Goal: Task Accomplishment & Management: Complete application form

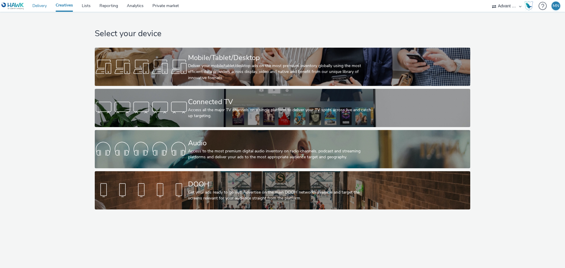
click at [38, 6] on link "Delivery" at bounding box center [39, 6] width 23 height 12
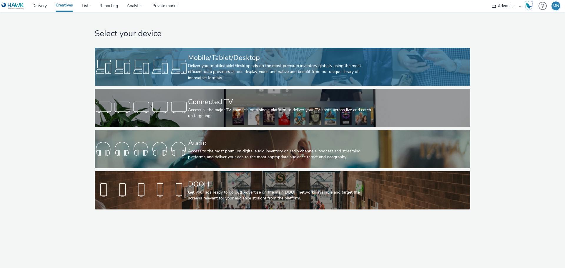
click at [225, 64] on div "Deliver your mobile/tablet/desktop ads on the most premium inventory globally u…" at bounding box center [281, 72] width 187 height 18
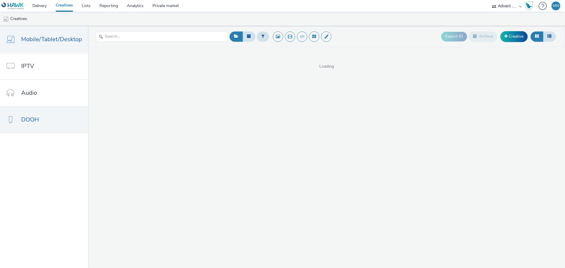
click at [51, 118] on link "DOOH" at bounding box center [44, 120] width 88 height 26
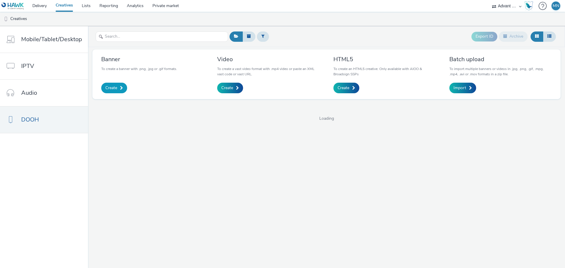
click at [113, 89] on span "Create" at bounding box center [111, 88] width 12 height 6
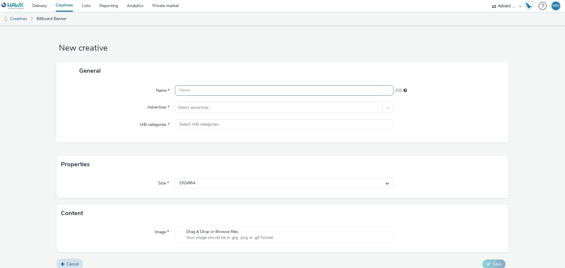
click at [214, 92] on input "text" at bounding box center [284, 90] width 219 height 10
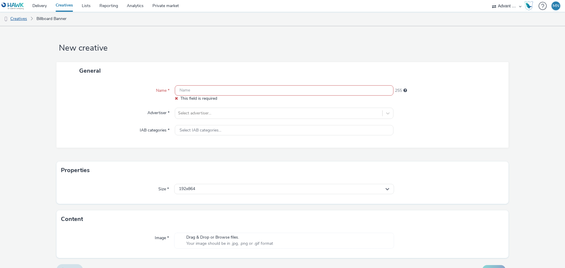
click at [23, 17] on link "Creatives" at bounding box center [15, 19] width 30 height 14
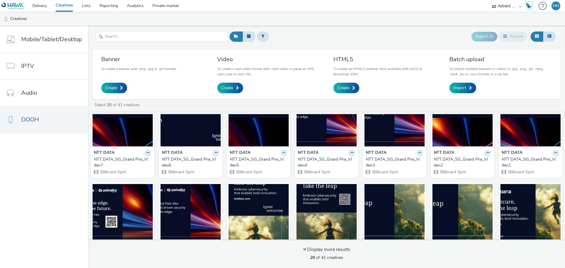
scroll to position [59, 0]
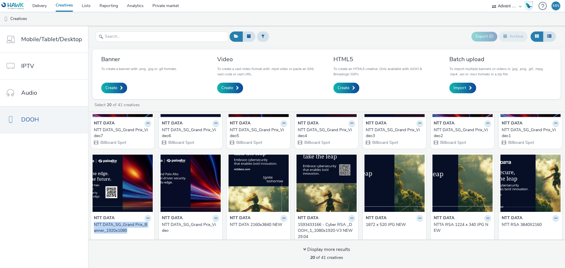
drag, startPoint x: 91, startPoint y: 224, endPoint x: 137, endPoint y: 230, distance: 46.0
click at [137, 230] on div "NTT DATA NTT DATA_SG_Grand Prix_Banner_1920x1080 1920 x 1080" at bounding box center [122, 231] width 63 height 38
copy div "NTT DATA_SG_Grand Prix_Banner_1920x1080"
click at [110, 89] on span "Create" at bounding box center [111, 88] width 12 height 6
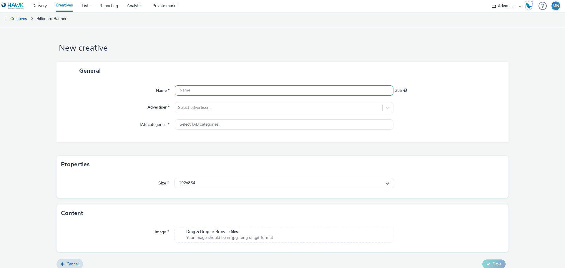
click at [208, 89] on input "text" at bounding box center [284, 90] width 219 height 10
paste input "NTT DATA_SG_Grand Prix_Banner_1920x1080"
drag, startPoint x: 246, startPoint y: 90, endPoint x: 254, endPoint y: 89, distance: 7.4
click at [254, 89] on input "NTT DATA_SG_Grand Prix_Banner_1920x1080" at bounding box center [284, 90] width 219 height 10
drag, startPoint x: 259, startPoint y: 89, endPoint x: 270, endPoint y: 89, distance: 11.5
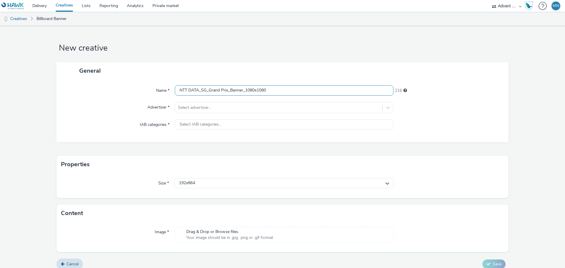
click at [270, 89] on input "NTT DATA_SG_Grand Prix_Banner_1080x1080" at bounding box center [284, 90] width 219 height 10
type input "NTT DATA_SG_Grand Prix_Banner_1080x1920"
click at [253, 107] on div at bounding box center [278, 107] width 201 height 7
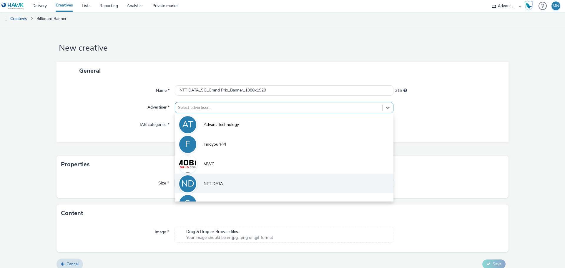
click at [215, 183] on span "NTT DATA" at bounding box center [213, 184] width 19 height 6
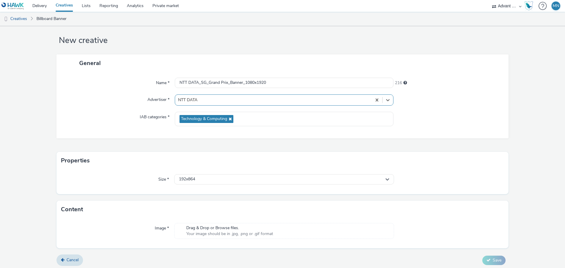
scroll to position [10, 0]
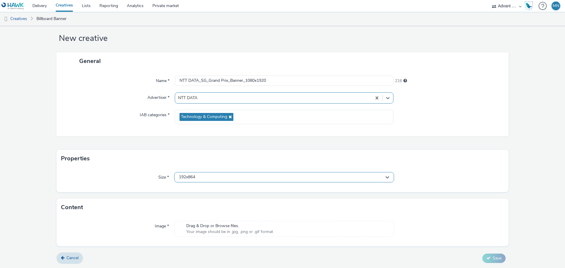
click at [245, 174] on div "192x864" at bounding box center [284, 177] width 220 height 10
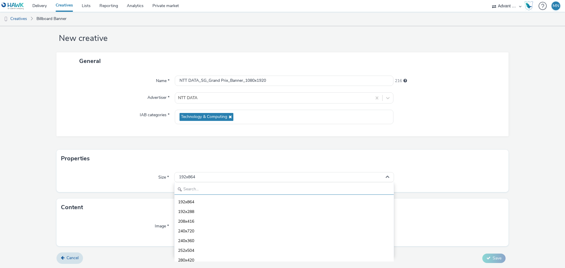
click at [231, 188] on input "text" at bounding box center [284, 190] width 219 height 10
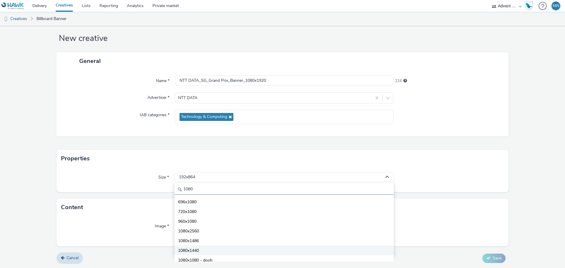
scroll to position [29, 0]
type input "1080"
click at [216, 250] on li "1080x1920 - dooh" at bounding box center [284, 250] width 219 height 10
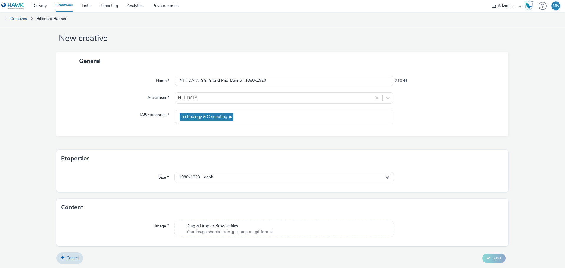
click at [303, 232] on div "Drag & Drop or Browse files. Your image should be in .jpg, .png or .gif format" at bounding box center [284, 229] width 220 height 16
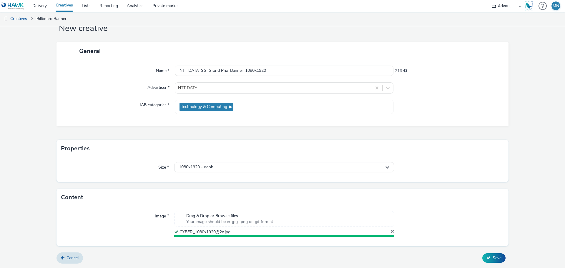
scroll to position [18, 0]
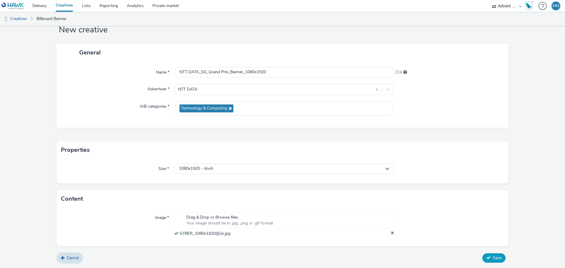
click at [493, 259] on span "Save" at bounding box center [497, 258] width 9 height 6
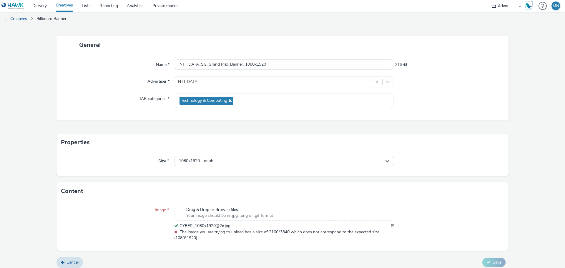
scroll to position [30, 0]
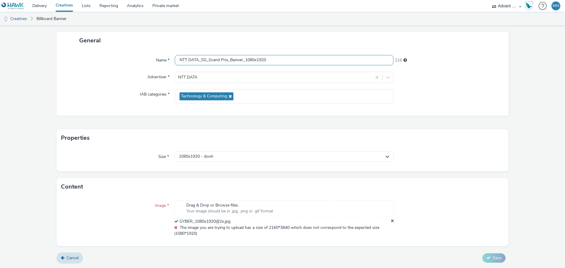
click at [245, 60] on input "NTT DATA_SG_Grand Prix_Banner_1080x1920" at bounding box center [284, 60] width 219 height 10
drag, startPoint x: 245, startPoint y: 59, endPoint x: 282, endPoint y: 56, distance: 37.2
click at [282, 56] on input "NTT DATA_SG_Grand Prix_Banner_1080x1920" at bounding box center [284, 60] width 219 height 10
type input "NTT DATA_SG_Grand Prix_Banner_2160x3840"
click at [240, 154] on div "1080x1920 - dooh" at bounding box center [284, 157] width 220 height 10
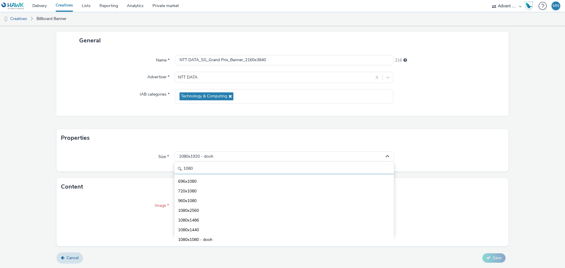
drag, startPoint x: 206, startPoint y: 169, endPoint x: 137, endPoint y: 169, distance: 68.3
click at [137, 169] on div "Size * 1080x1920 - dooh 1080 696x1080 720x1080 960x1080 1080x2560 1080x1486 108…" at bounding box center [282, 159] width 452 height 25
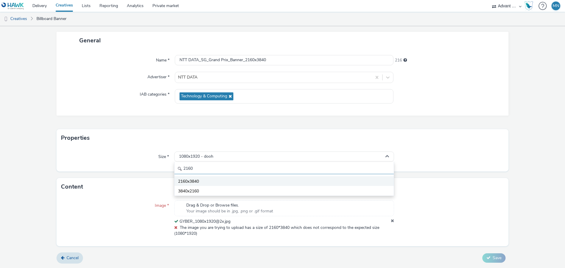
type input "2160"
click at [214, 178] on li "2160x3840" at bounding box center [284, 181] width 219 height 10
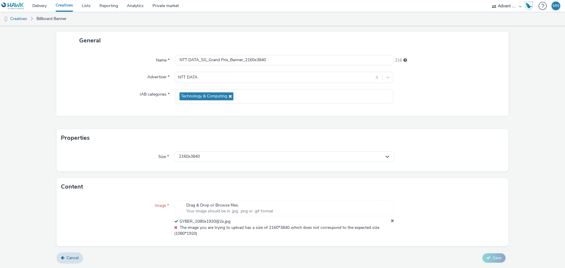
click at [249, 225] on span "The image you are trying to upload has a size of 2160*3840 which does not corre…" at bounding box center [276, 230] width 205 height 11
click at [262, 208] on span "Your image should be in .jpg, .png or .gif format" at bounding box center [229, 211] width 87 height 6
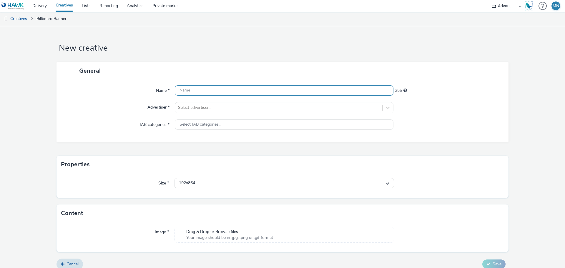
click at [220, 91] on input "text" at bounding box center [284, 90] width 219 height 10
paste input "NTT DATA_SG_Grand Prix_Banner_1920x1080"
click at [247, 91] on input "NTT DATA_SG_Grand Prix_Banner_1920x1080" at bounding box center [284, 90] width 219 height 10
drag, startPoint x: 245, startPoint y: 91, endPoint x: 290, endPoint y: 91, distance: 45.0
click at [290, 91] on input "NTT DATA_SG_Grand Prix_Banner_1920x1080" at bounding box center [284, 90] width 219 height 10
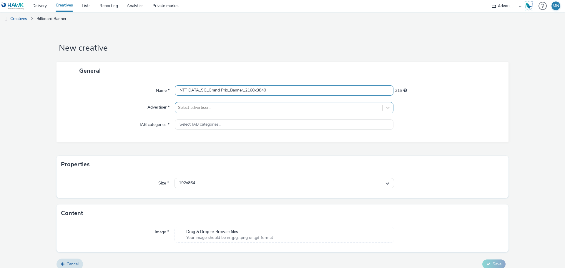
type input "NTT DATA_SG_Grand Prix_Banner_2160x3840"
click at [211, 112] on div "Select advertiser..." at bounding box center [278, 107] width 207 height 9
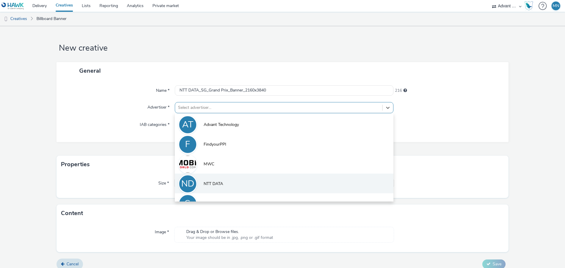
click at [213, 182] on span "NTT DATA" at bounding box center [213, 184] width 19 height 6
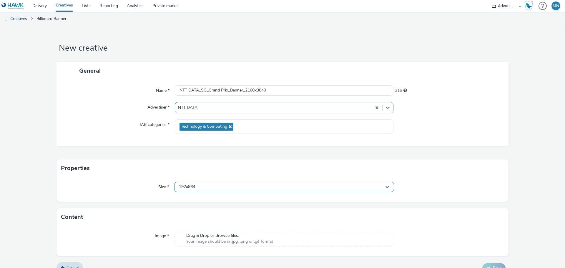
click at [235, 187] on div "192x864" at bounding box center [284, 187] width 220 height 10
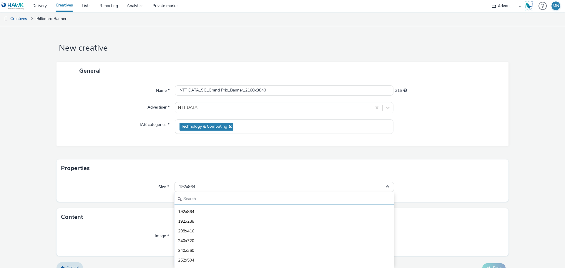
click at [221, 197] on input "text" at bounding box center [284, 199] width 219 height 10
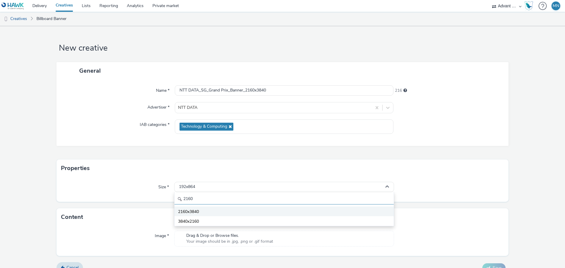
type input "2160"
click at [213, 213] on li "2160x3840" at bounding box center [284, 212] width 219 height 10
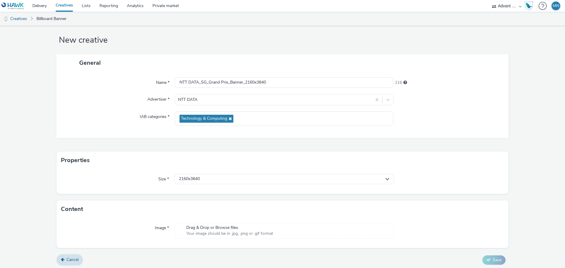
scroll to position [10, 0]
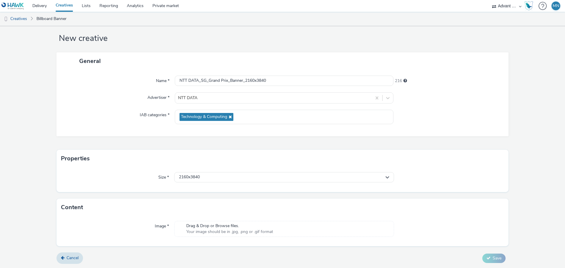
click at [224, 224] on span "Drag & Drop or Browse files." at bounding box center [229, 226] width 87 height 6
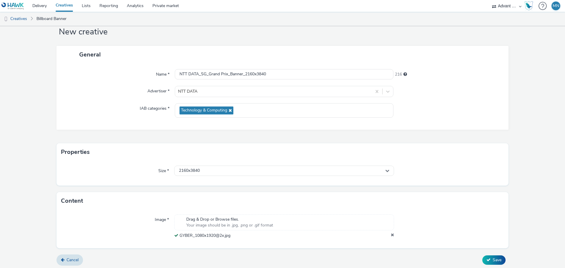
scroll to position [18, 0]
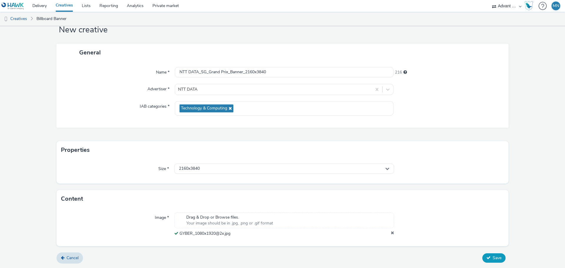
click at [486, 258] on button "Save" at bounding box center [493, 257] width 23 height 9
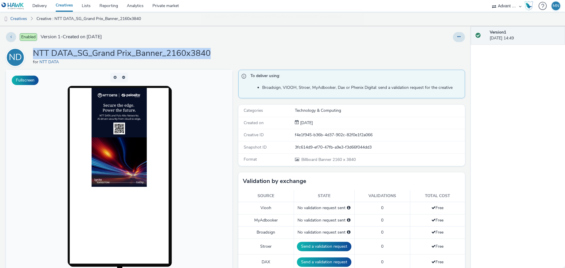
drag, startPoint x: 34, startPoint y: 55, endPoint x: 248, endPoint y: 55, distance: 214.2
click at [248, 55] on div "ND NTT DATA_SG_Grand Prix_Banner_2160x3840 for NTT DATA" at bounding box center [235, 57] width 459 height 19
copy h1 "NTT DATA_SG_Grand Prix_Banner_2160x3840"
click at [24, 19] on link "Creatives" at bounding box center [15, 19] width 30 height 14
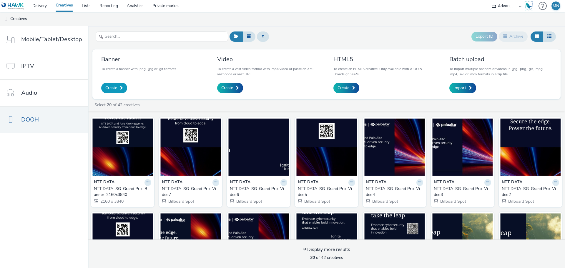
click at [112, 89] on span "Create" at bounding box center [111, 88] width 12 height 6
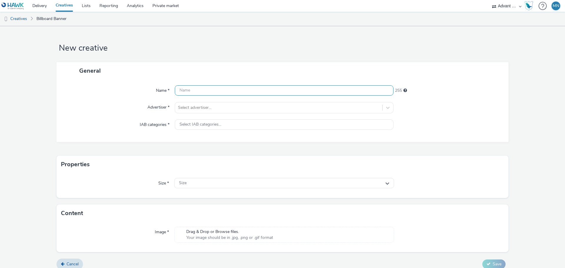
click at [200, 89] on input "text" at bounding box center [284, 90] width 219 height 10
paste input "NTT DATA_SG_Grand Prix_Banner_2160x3840"
drag, startPoint x: 244, startPoint y: 89, endPoint x: 278, endPoint y: 88, distance: 33.9
click at [278, 88] on input "NTT DATA_SG_Grand Prix_Banner_2160x3840" at bounding box center [284, 90] width 219 height 10
type input "NTT DATA_SG_Grand Prix_Banner_4320x7680"
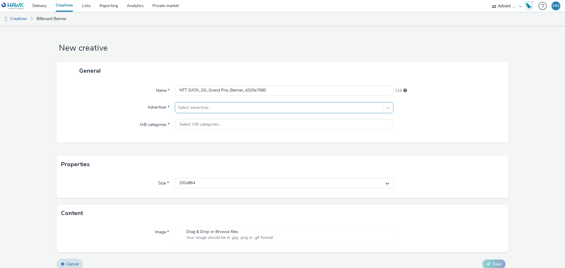
click at [212, 109] on div at bounding box center [278, 107] width 201 height 7
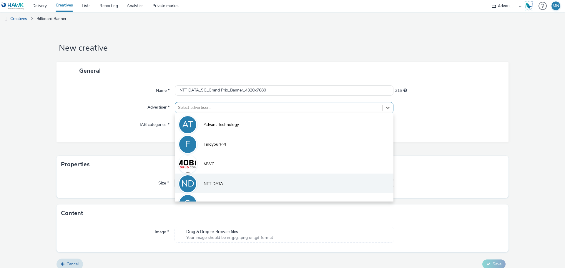
click at [210, 180] on li "ND NTT DATA" at bounding box center [284, 184] width 219 height 20
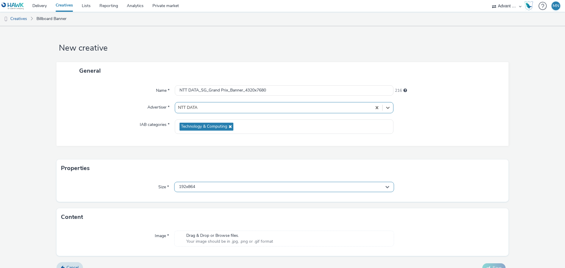
click at [206, 188] on div "192x864" at bounding box center [284, 187] width 220 height 10
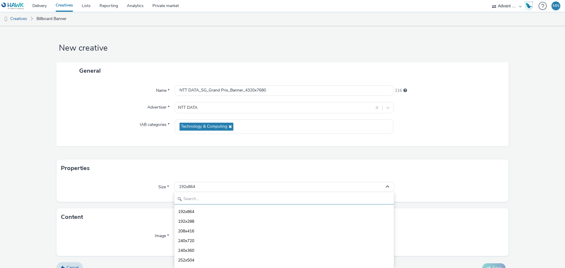
click at [205, 200] on input "text" at bounding box center [284, 199] width 219 height 10
type input "3"
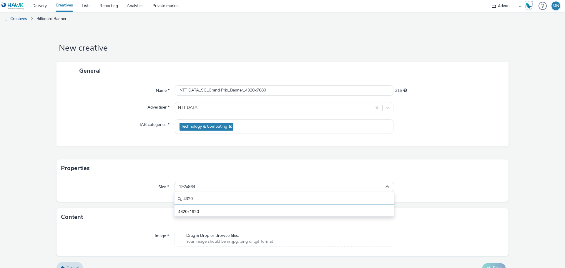
type input "4320"
drag, startPoint x: 204, startPoint y: 186, endPoint x: 200, endPoint y: 185, distance: 4.6
click at [200, 185] on div "192x864" at bounding box center [284, 187] width 220 height 10
click at [206, 185] on div "192x864" at bounding box center [284, 187] width 220 height 10
drag, startPoint x: 198, startPoint y: 195, endPoint x: 153, endPoint y: 191, distance: 45.3
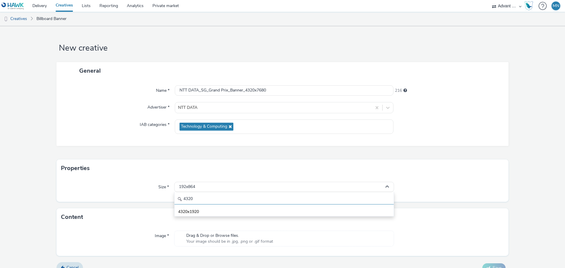
click at [153, 191] on div "Size * 192x864 4320 4320x1920" at bounding box center [282, 187] width 443 height 11
type input "2400"
click at [205, 184] on div "192x864" at bounding box center [284, 187] width 220 height 10
click at [206, 189] on div "192x864" at bounding box center [284, 187] width 220 height 10
drag, startPoint x: 207, startPoint y: 198, endPoint x: 174, endPoint y: 198, distance: 32.4
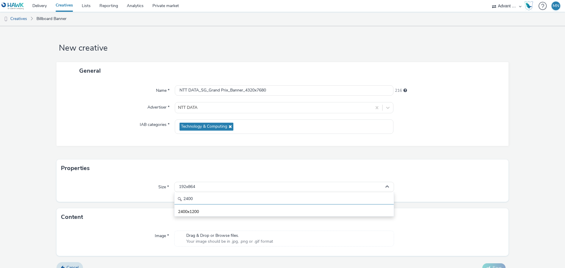
click at [175, 198] on input "2400" at bounding box center [284, 199] width 219 height 10
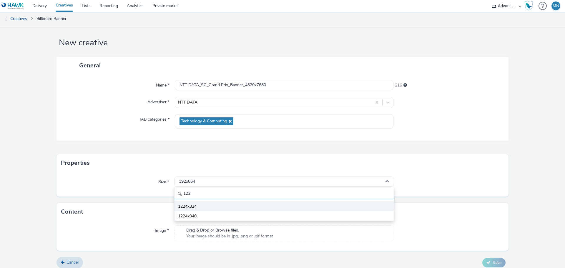
scroll to position [10, 0]
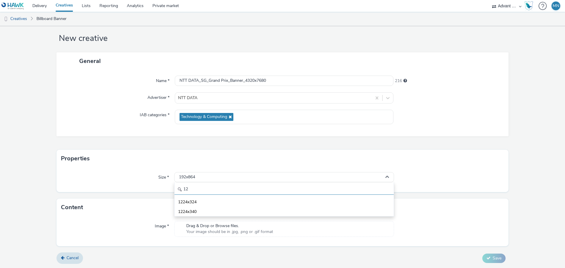
type input "1"
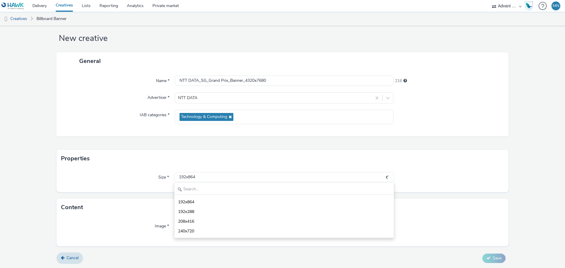
click at [459, 151] on div "Properties" at bounding box center [282, 159] width 452 height 18
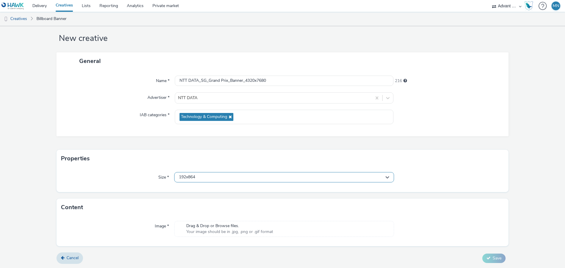
click at [230, 177] on div "192x864" at bounding box center [284, 177] width 220 height 10
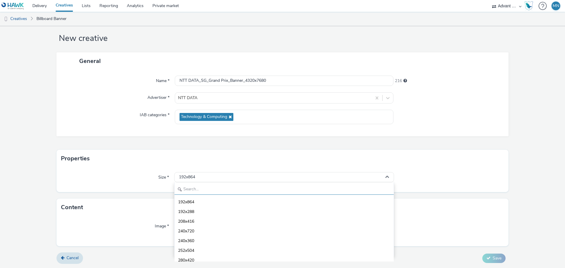
click at [201, 187] on input "text" at bounding box center [284, 190] width 219 height 10
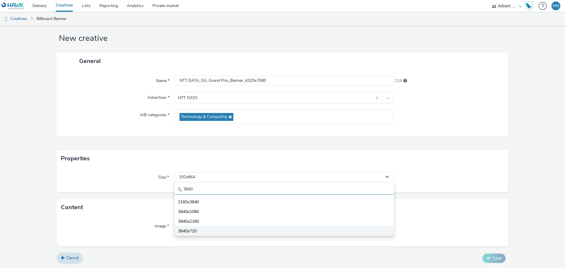
type input "3840"
click at [191, 229] on span "3840x720" at bounding box center [187, 231] width 19 height 6
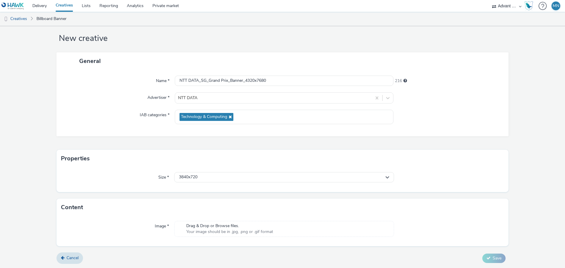
click at [222, 229] on span "Your image should be in .jpg, .png or .gif format" at bounding box center [229, 232] width 87 height 6
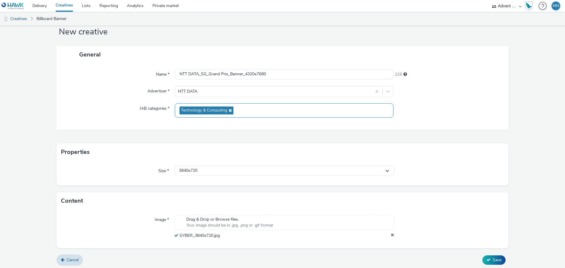
scroll to position [18, 0]
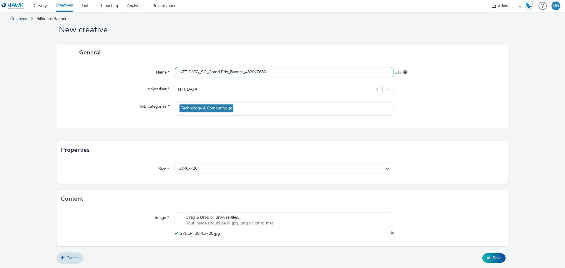
drag, startPoint x: 245, startPoint y: 72, endPoint x: 293, endPoint y: 71, distance: 48.3
click at [293, 71] on input "NTT DATA_SG_Grand Prix_Banner_4320x7680" at bounding box center [284, 72] width 219 height 10
type input "NTT DATA_SG_Grand Prix_Banner_3840x720"
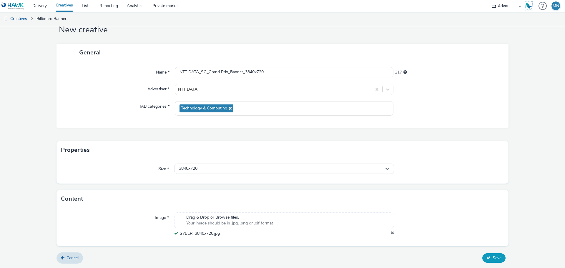
click at [493, 259] on span "Save" at bounding box center [497, 258] width 9 height 6
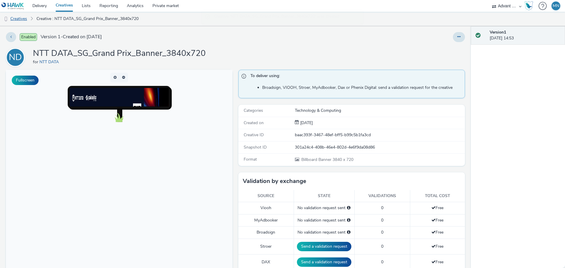
click at [18, 19] on link "Creatives" at bounding box center [15, 19] width 30 height 14
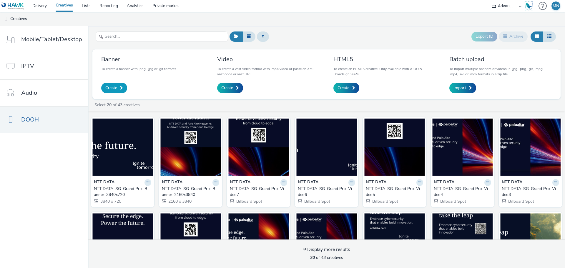
click at [112, 89] on span "Create" at bounding box center [111, 88] width 12 height 6
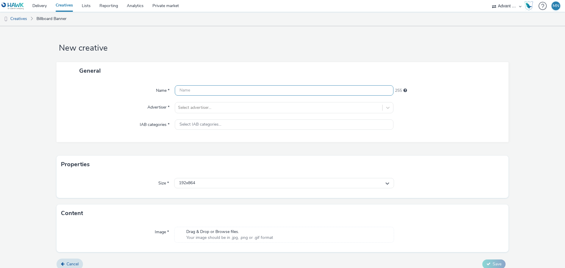
click at [186, 87] on input "text" at bounding box center [284, 90] width 219 height 10
paste input "NTT DATA_SG_Grand Prix_Banner_2160x3840"
drag, startPoint x: 245, startPoint y: 90, endPoint x: 276, endPoint y: 88, distance: 30.7
click at [276, 88] on input "NTT DATA_SG_Grand Prix_Banner_2160x3840" at bounding box center [284, 90] width 219 height 10
type input "NTT DATA_SG_Grand Prix_Banner_1080x2560"
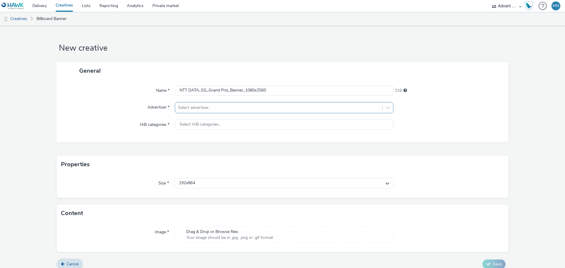
click at [256, 109] on div at bounding box center [278, 107] width 201 height 7
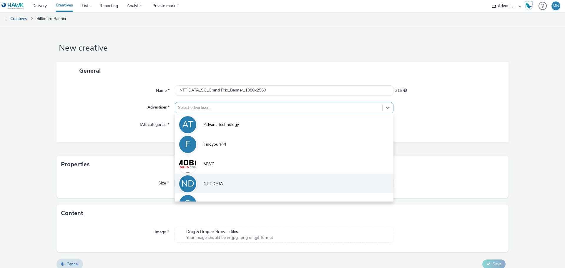
click at [217, 183] on span "NTT DATA" at bounding box center [213, 184] width 19 height 6
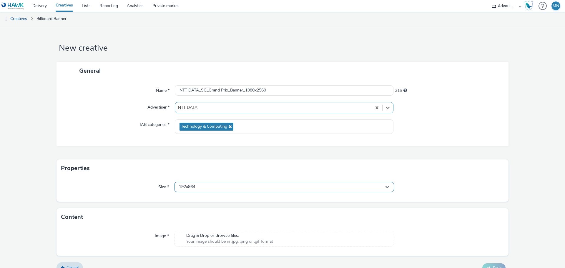
click at [212, 186] on div "192x864" at bounding box center [284, 187] width 220 height 10
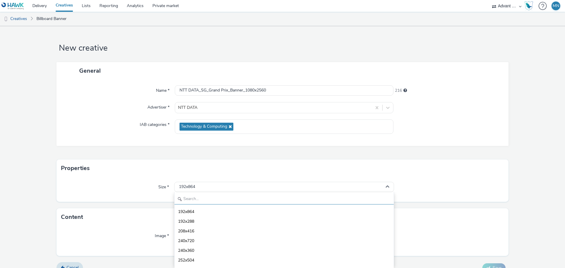
click at [210, 200] on input "text" at bounding box center [284, 199] width 219 height 10
type input "1080"
click at [202, 239] on li "1080x2560" at bounding box center [284, 241] width 219 height 10
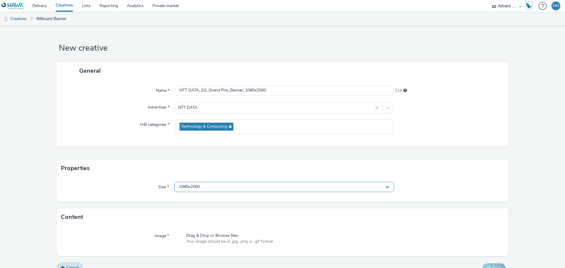
scroll to position [10, 0]
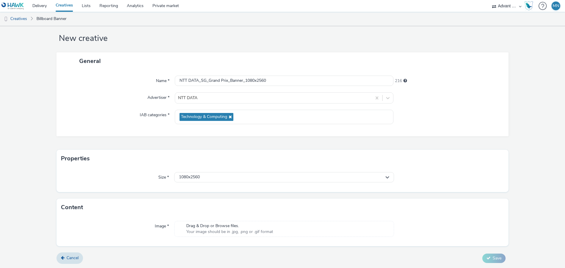
click at [306, 227] on div "Drag & Drop or Browse files. Your image should be in .jpg, .png or .gif format" at bounding box center [284, 229] width 220 height 16
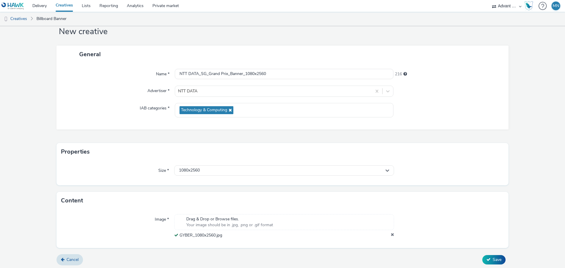
scroll to position [18, 0]
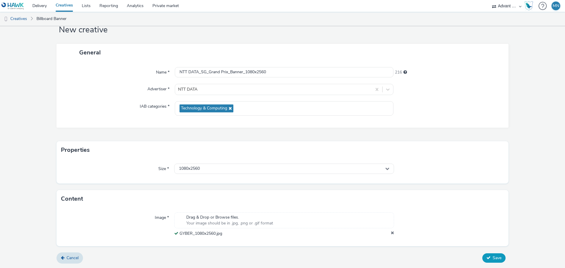
click at [486, 258] on icon at bounding box center [488, 258] width 4 height 4
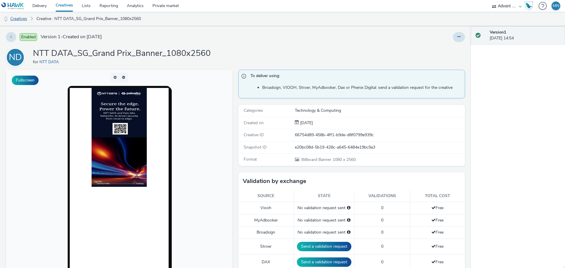
click at [17, 18] on link "Creatives" at bounding box center [15, 19] width 30 height 14
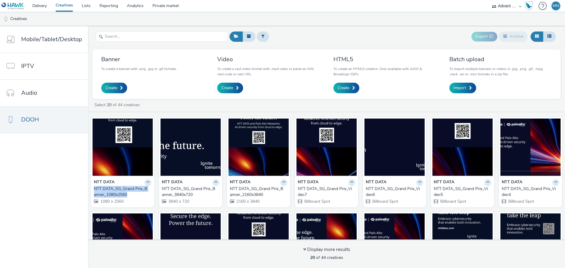
drag, startPoint x: 92, startPoint y: 187, endPoint x: 132, endPoint y: 193, distance: 41.0
click at [132, 193] on div "NTT DATA NTT DATA_SG_Grand Prix_Banner_1080x2560 1080 x 2560" at bounding box center [122, 191] width 63 height 31
copy div "NTT DATA_SG_Grand Prix_Banner_1080x2560"
click at [111, 88] on span "Create" at bounding box center [111, 88] width 12 height 6
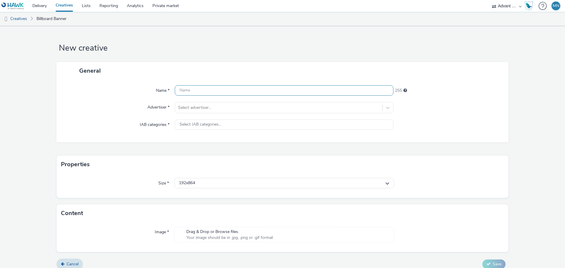
click at [200, 93] on input "text" at bounding box center [284, 90] width 219 height 10
paste input "NTT DATA_SG_Grand Prix_Banner_1080x2560"
click at [259, 90] on input "NTT DATA_SG_Grand Prix_Banner_1080x2560" at bounding box center [284, 90] width 219 height 10
drag, startPoint x: 256, startPoint y: 90, endPoint x: 285, endPoint y: 88, distance: 28.6
click at [285, 88] on input "NTT DATA_SG_Grand Prix_Banner_1080x2560" at bounding box center [284, 90] width 219 height 10
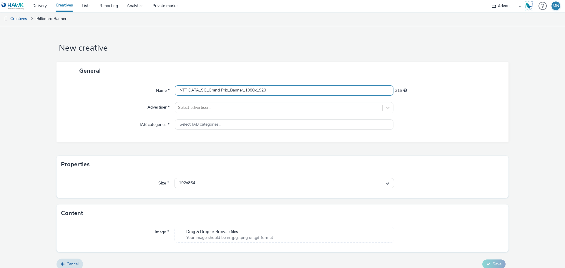
type input "NTT DATA_SG_Grand Prix_Banner_1080x1920"
click at [267, 114] on div "Name * NTT DATA_SG_Grand Prix_Banner_1080x1920 216 Advertiser * Select advertis…" at bounding box center [282, 110] width 452 height 63
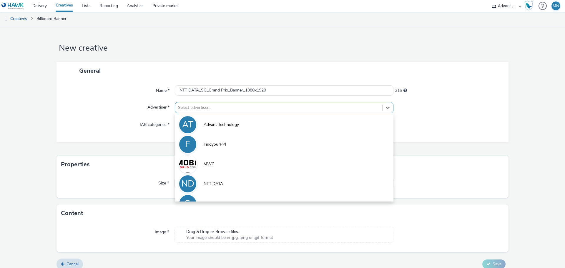
click at [267, 110] on div at bounding box center [278, 107] width 201 height 7
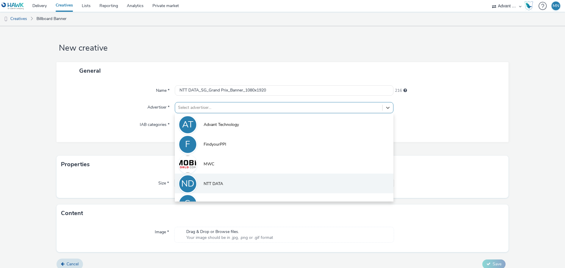
click at [215, 181] on span "NTT DATA" at bounding box center [213, 184] width 19 height 6
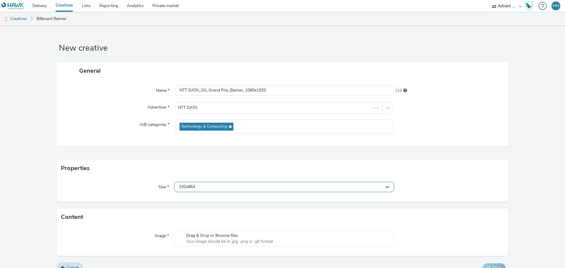
click at [211, 188] on div "192x864" at bounding box center [284, 187] width 220 height 10
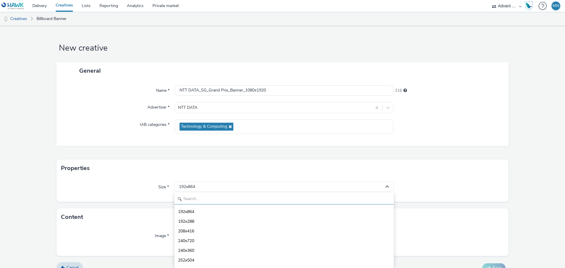
click at [211, 198] on input "text" at bounding box center [284, 199] width 219 height 10
type input "1080"
click at [216, 231] on li "1080x1920 - dooh" at bounding box center [284, 230] width 219 height 10
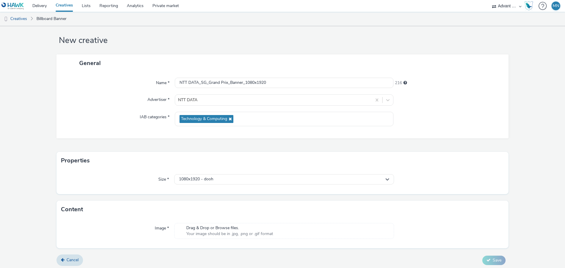
scroll to position [10, 0]
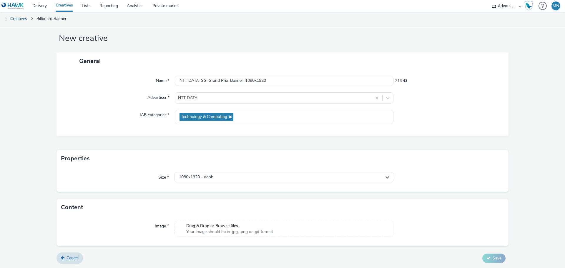
click at [223, 234] on span "Your image should be in .jpg, .png or .gif format" at bounding box center [229, 232] width 87 height 6
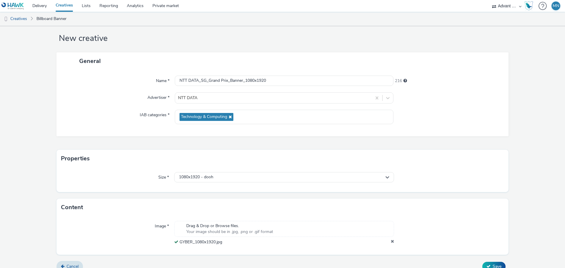
scroll to position [18, 0]
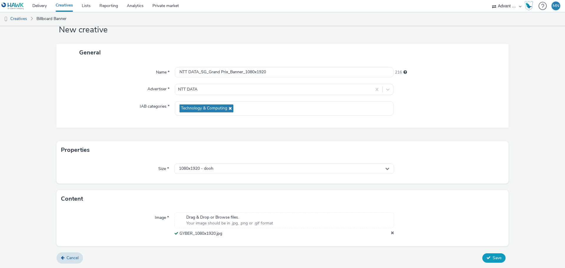
click at [486, 256] on icon at bounding box center [488, 258] width 4 height 4
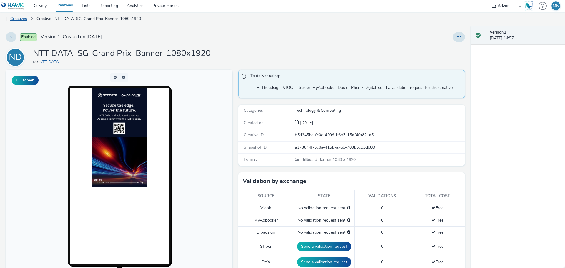
click at [15, 18] on link "Creatives" at bounding box center [15, 19] width 30 height 14
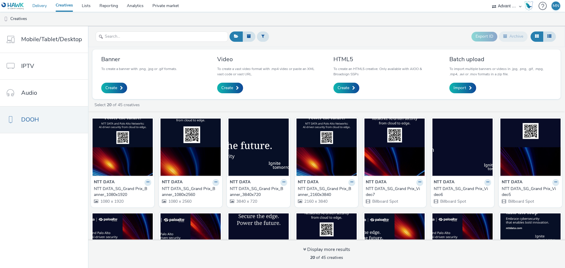
click at [39, 9] on link "Delivery" at bounding box center [39, 6] width 23 height 12
